Goal: Information Seeking & Learning: Learn about a topic

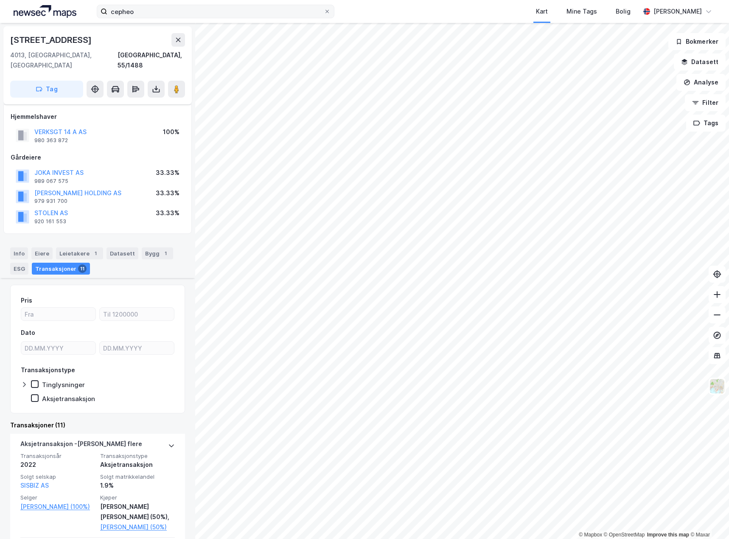
scroll to position [170, 0]
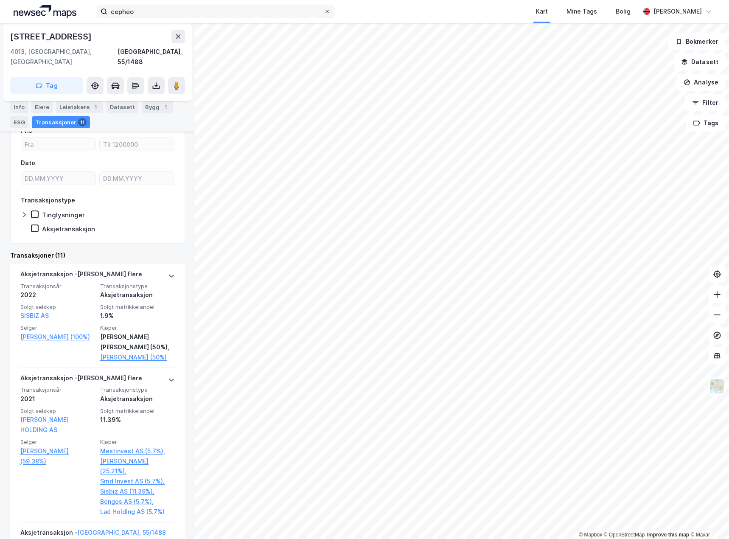
click at [327, 11] on icon at bounding box center [326, 11] width 5 height 5
click at [324, 11] on input "cepheo" at bounding box center [215, 11] width 216 height 13
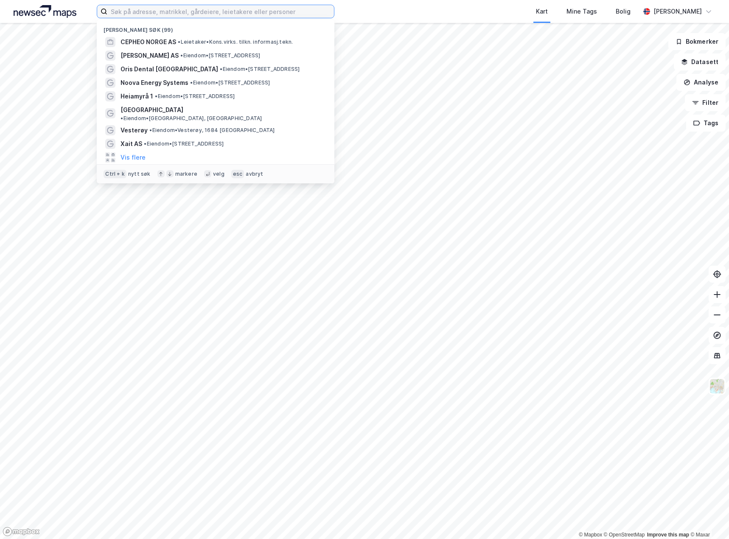
paste input "[STREET_ADDRESS]"
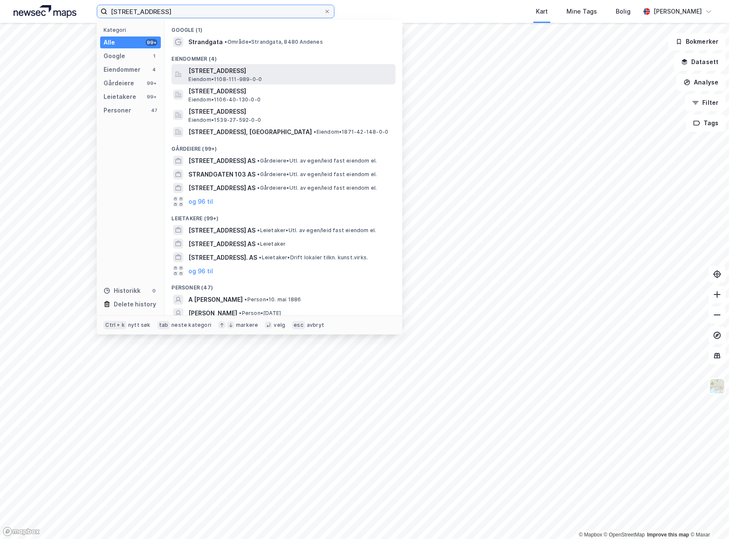
type input "[STREET_ADDRESS]"
click at [206, 73] on span "[STREET_ADDRESS]" at bounding box center [290, 71] width 204 height 10
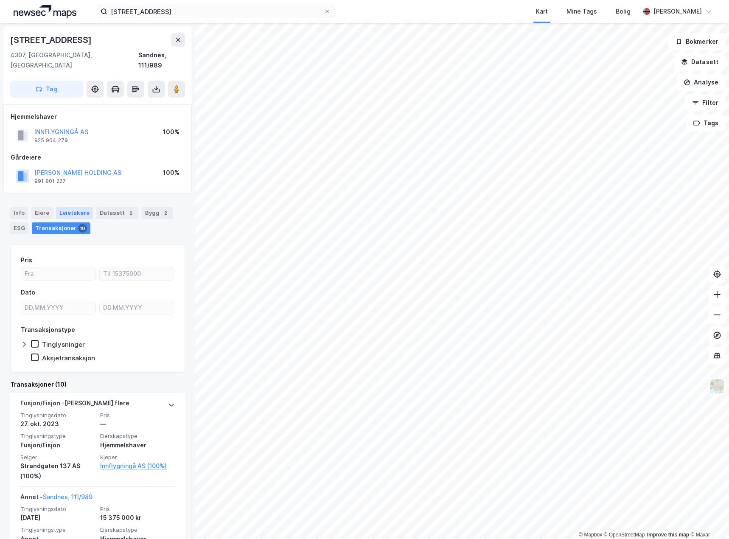
click at [79, 207] on div "Leietakere" at bounding box center [74, 213] width 37 height 12
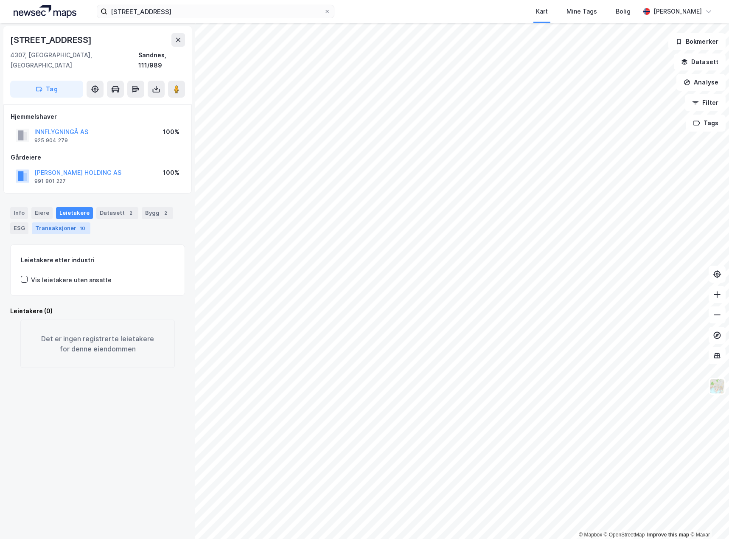
click at [47, 222] on div "Transaksjoner 10" at bounding box center [61, 228] width 59 height 12
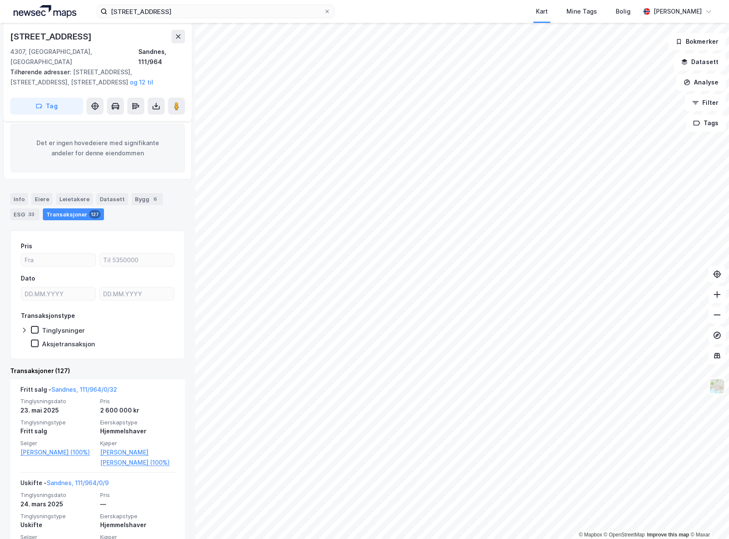
scroll to position [127, 0]
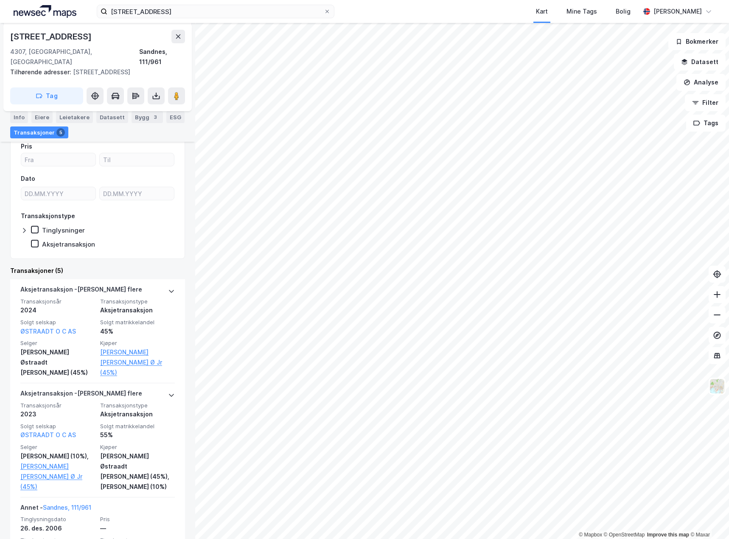
scroll to position [127, 0]
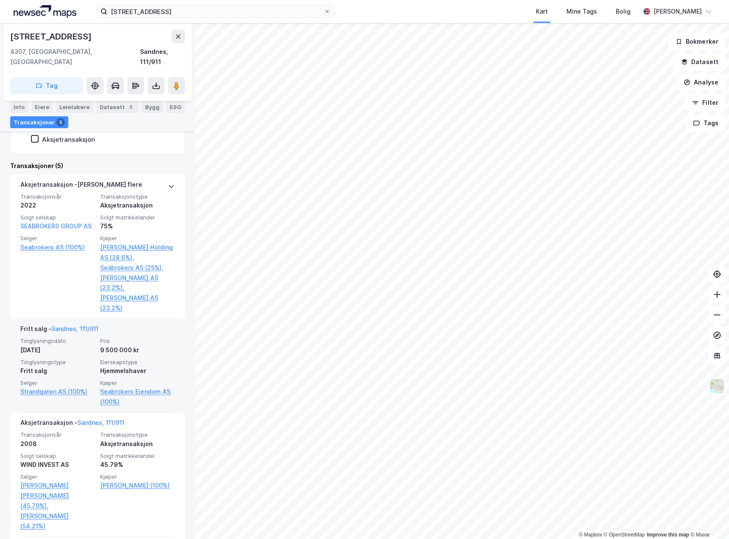
scroll to position [297, 0]
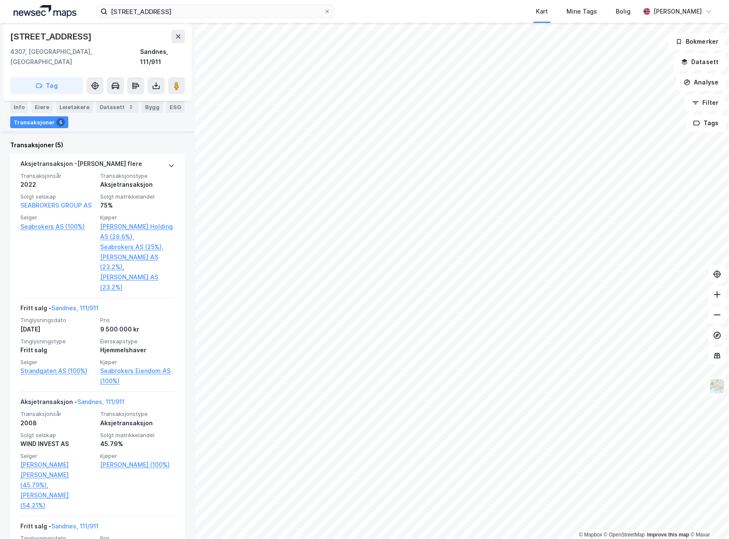
click at [576, 538] on html "[STREET_ADDRESS] Kart Mine Tags [PERSON_NAME] © Mapbox © OpenStreetMap Improve …" at bounding box center [364, 269] width 729 height 539
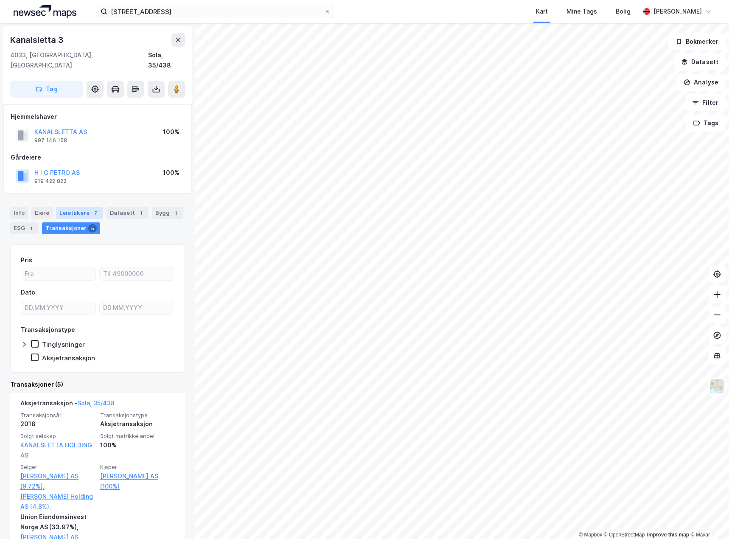
click at [70, 207] on div "Leietakere 7" at bounding box center [79, 213] width 47 height 12
